Goal: Transaction & Acquisition: Purchase product/service

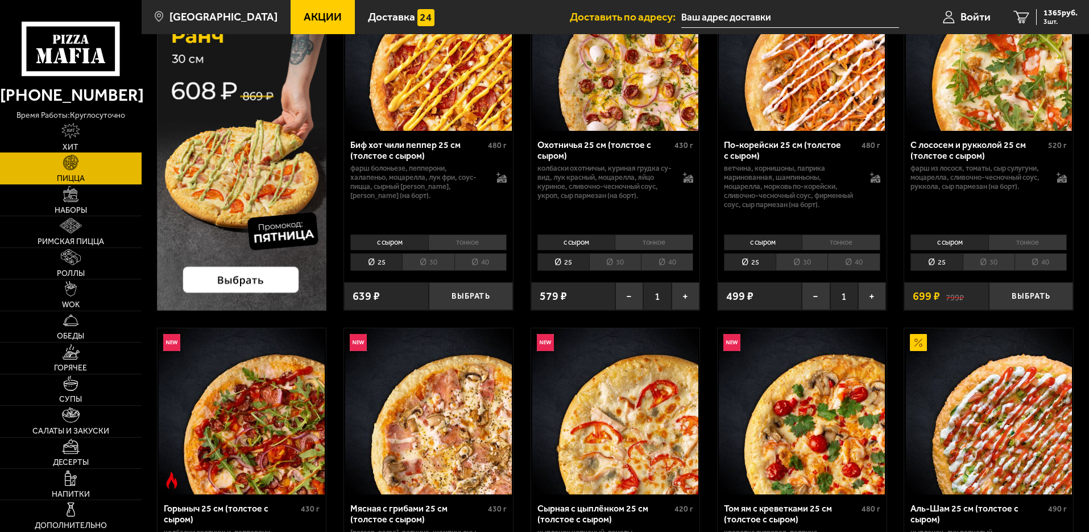
scroll to position [142, 0]
type input "[PERSON_NAME], 2"
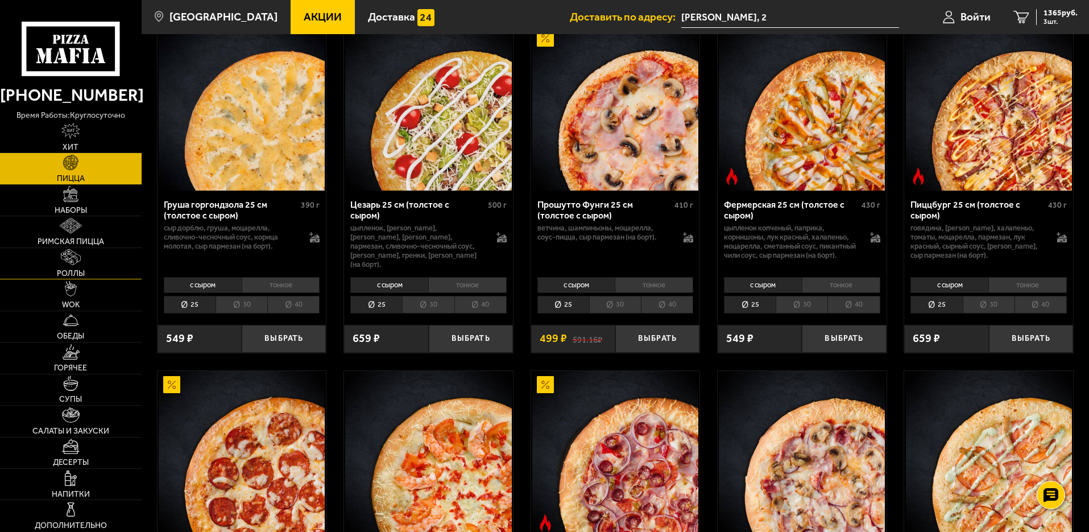
scroll to position [1137, 0]
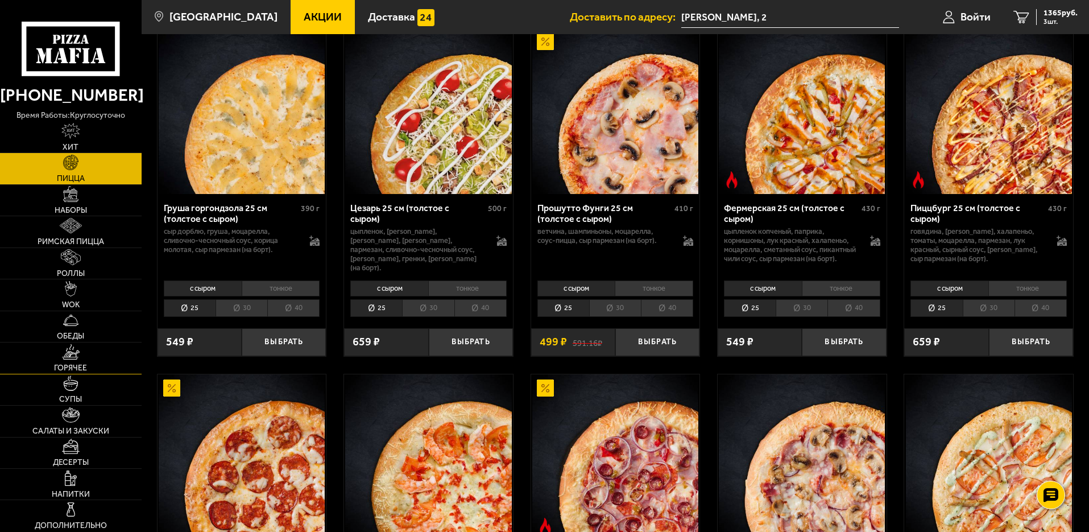
click at [69, 361] on link "Горячее" at bounding box center [71, 357] width 142 height 31
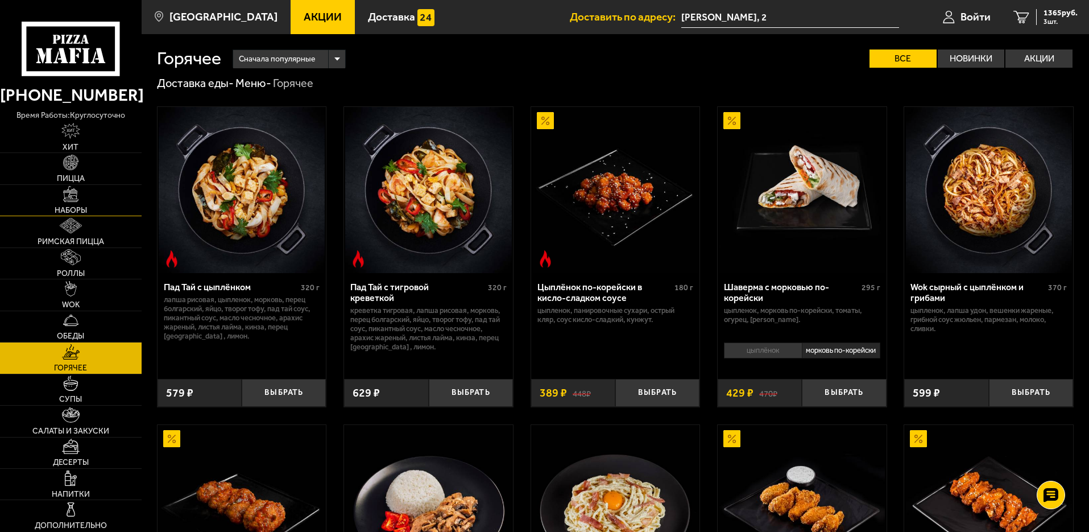
click at [67, 195] on img at bounding box center [70, 193] width 15 height 15
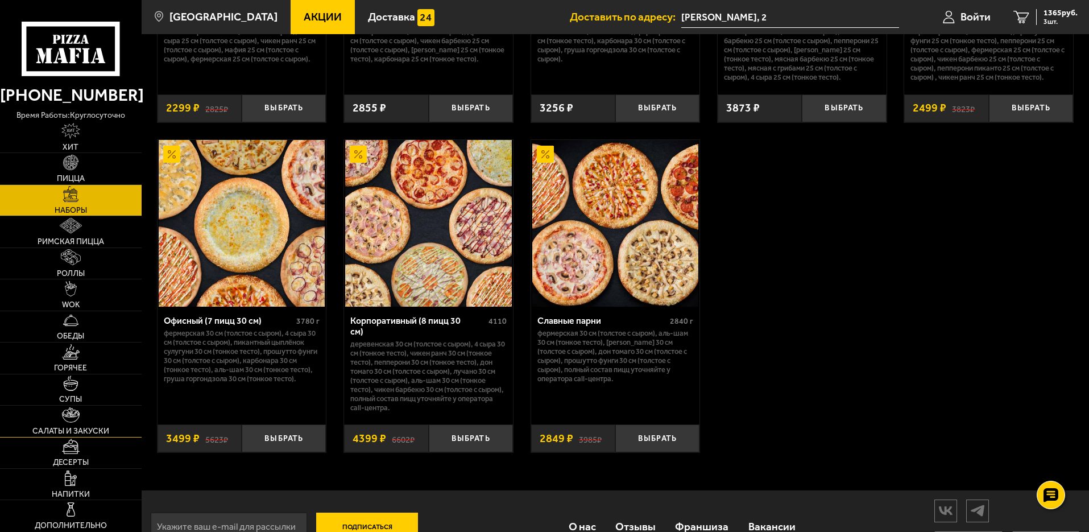
scroll to position [1746, 0]
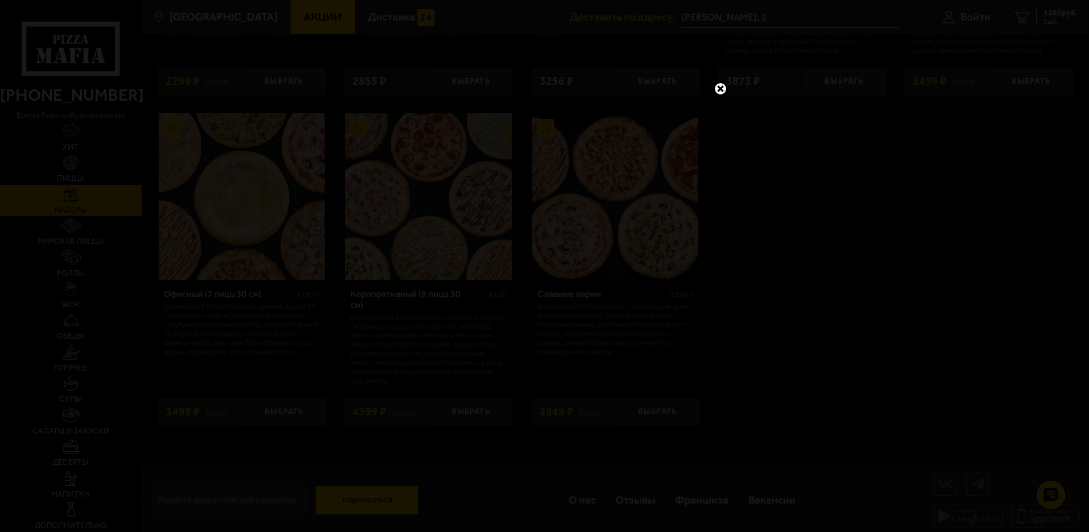
click at [719, 90] on link at bounding box center [720, 88] width 15 height 15
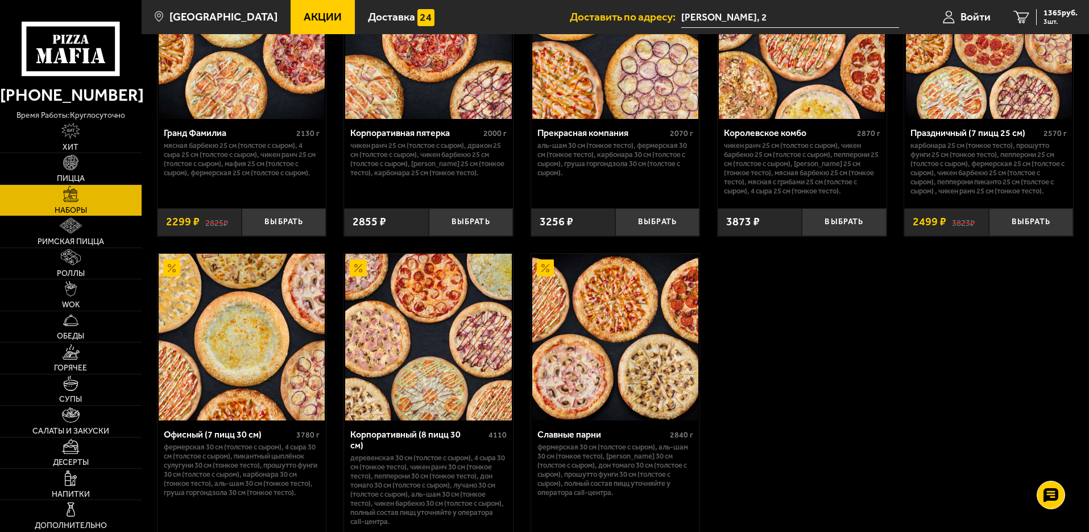
scroll to position [1462, 0]
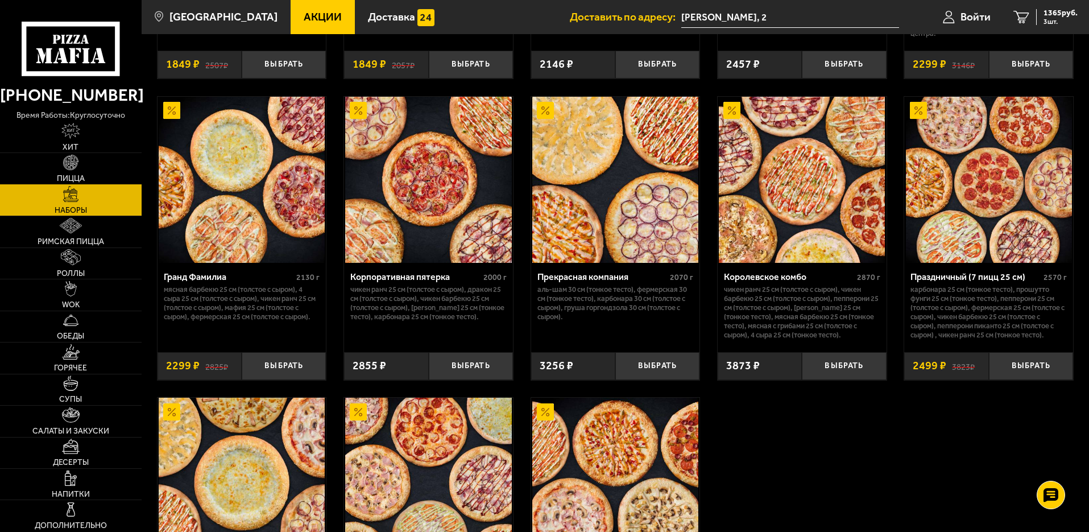
click at [55, 171] on link "Пицца" at bounding box center [71, 168] width 142 height 31
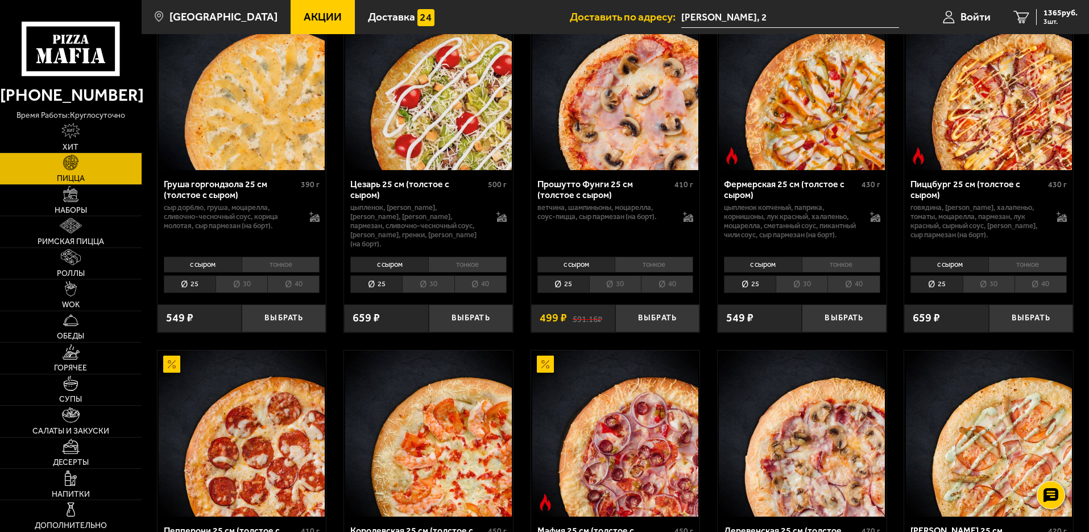
scroll to position [1137, 0]
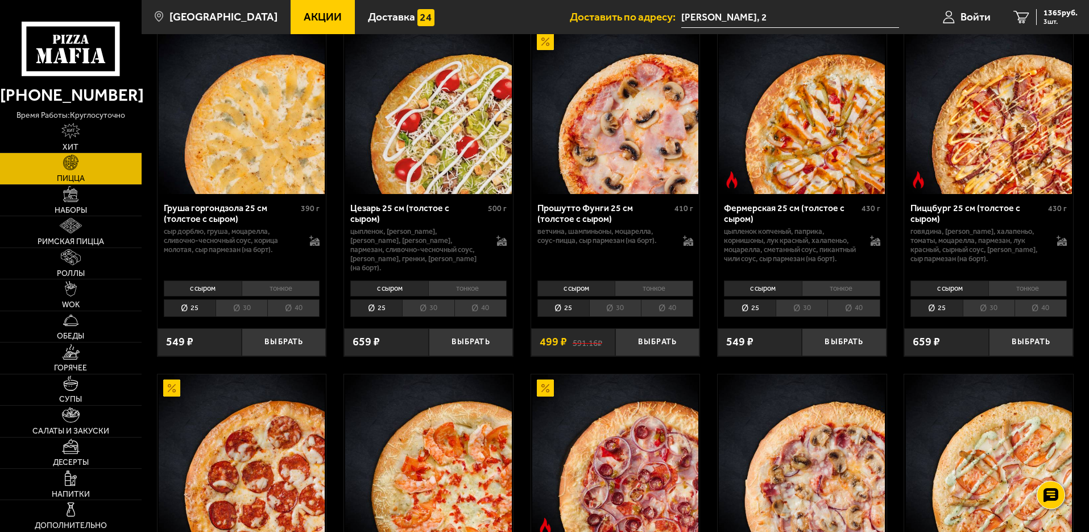
click at [1022, 296] on li "тонкое" at bounding box center [1027, 288] width 78 height 16
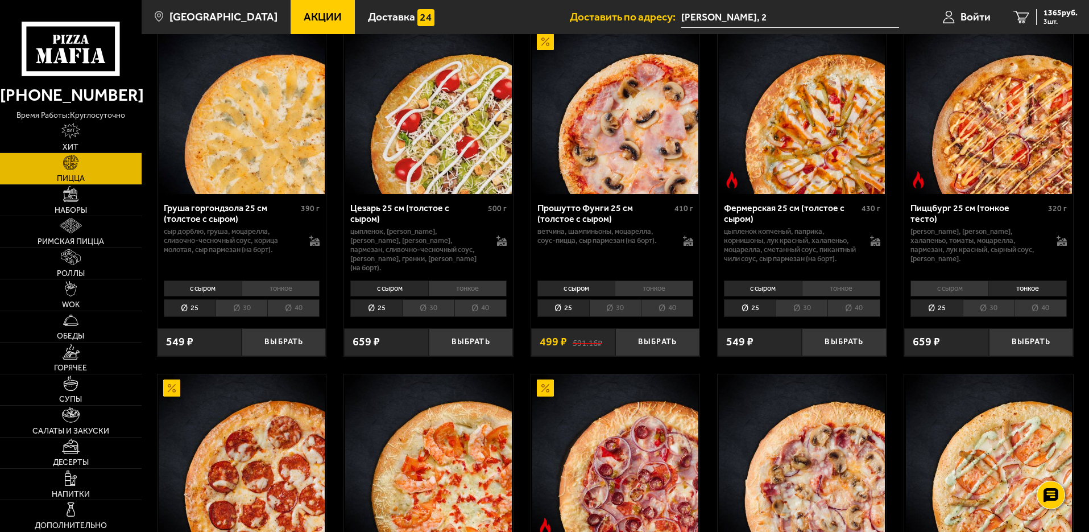
click at [966, 296] on li "с сыром" at bounding box center [950, 288] width 78 height 16
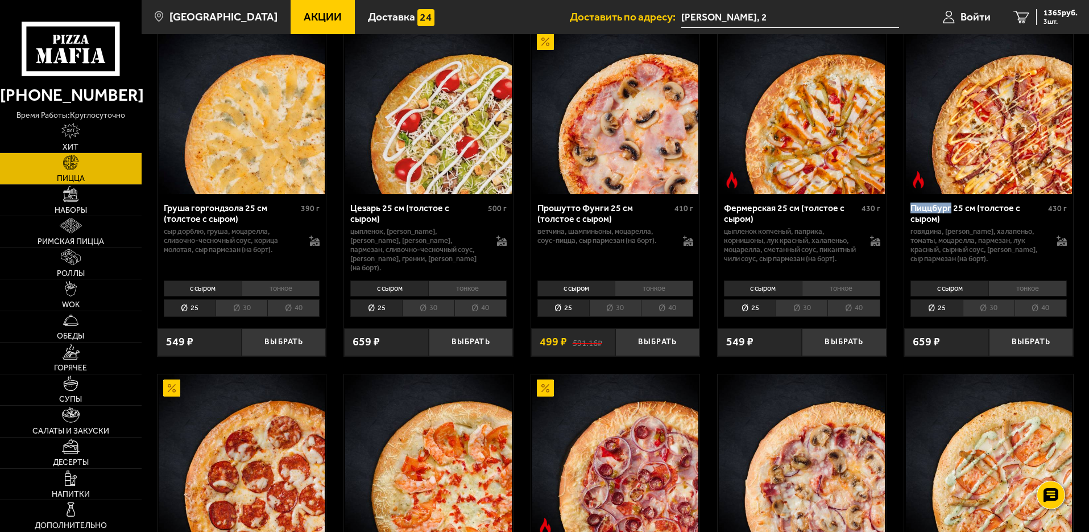
drag, startPoint x: 916, startPoint y: 217, endPoint x: 952, endPoint y: 223, distance: 36.3
click at [952, 223] on div "Пиццбург 25 см (толстое с сыром) 430 г говядина, бекон жареный, халапеньо, тома…" at bounding box center [988, 235] width 169 height 82
copy div "Пиццбург"
